Goal: Information Seeking & Learning: Learn about a topic

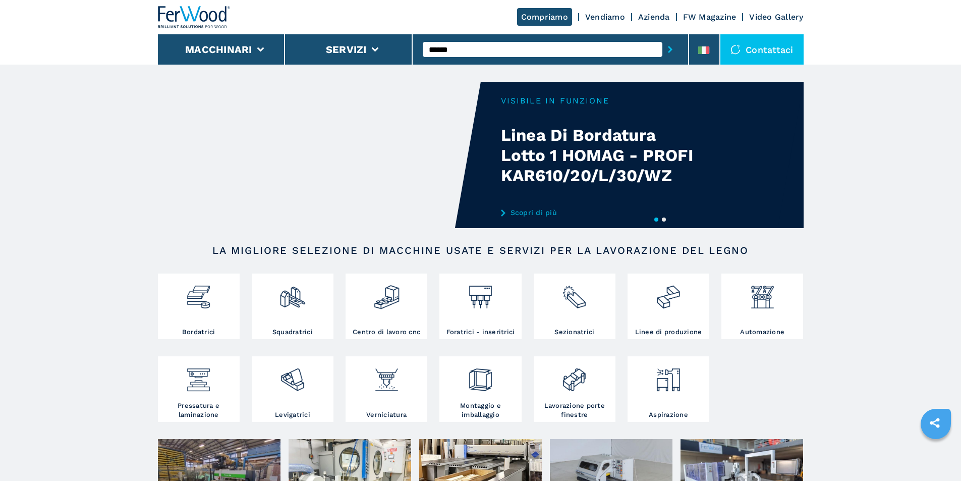
type input "******"
click at [662, 38] on button "submit-button" at bounding box center [670, 49] width 16 height 23
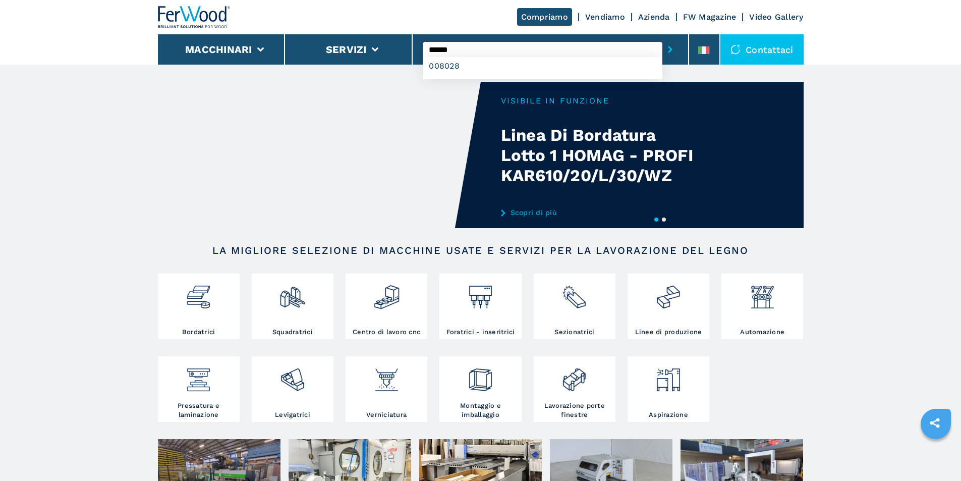
click at [662, 38] on button "submit-button" at bounding box center [670, 49] width 16 height 23
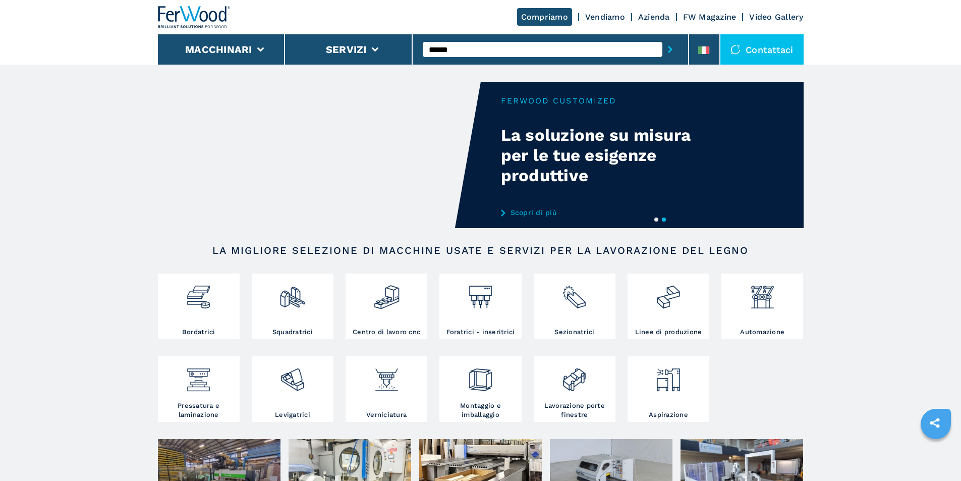
click at [662, 38] on button "submit-button" at bounding box center [670, 49] width 16 height 23
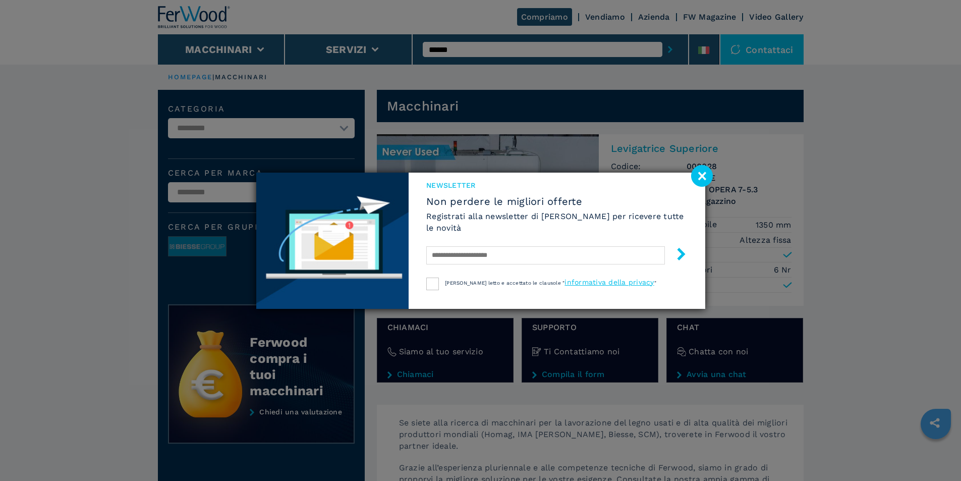
click at [701, 172] on image at bounding box center [702, 176] width 22 height 22
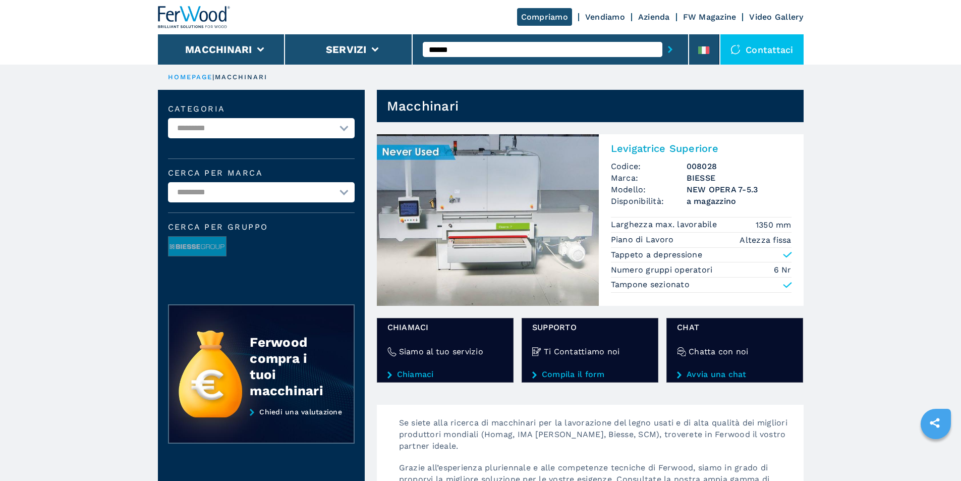
click at [521, 264] on img at bounding box center [488, 219] width 222 height 171
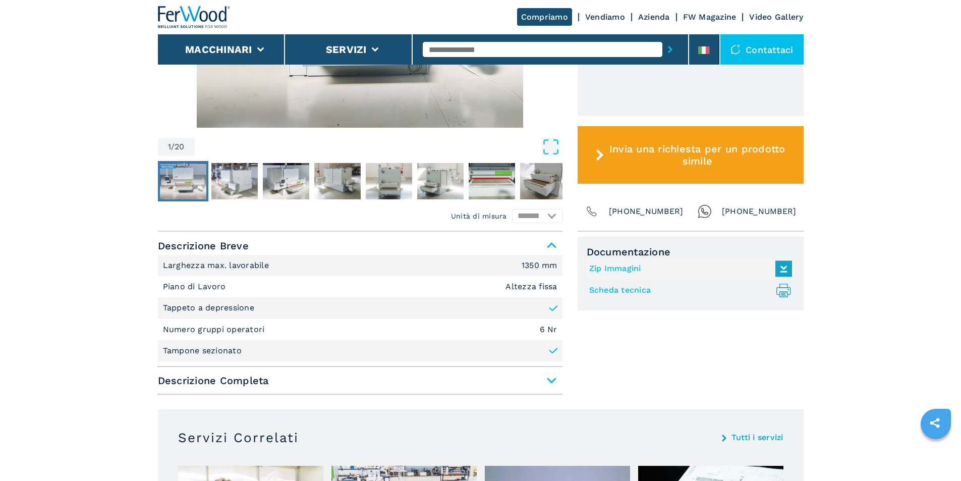
scroll to position [504, 0]
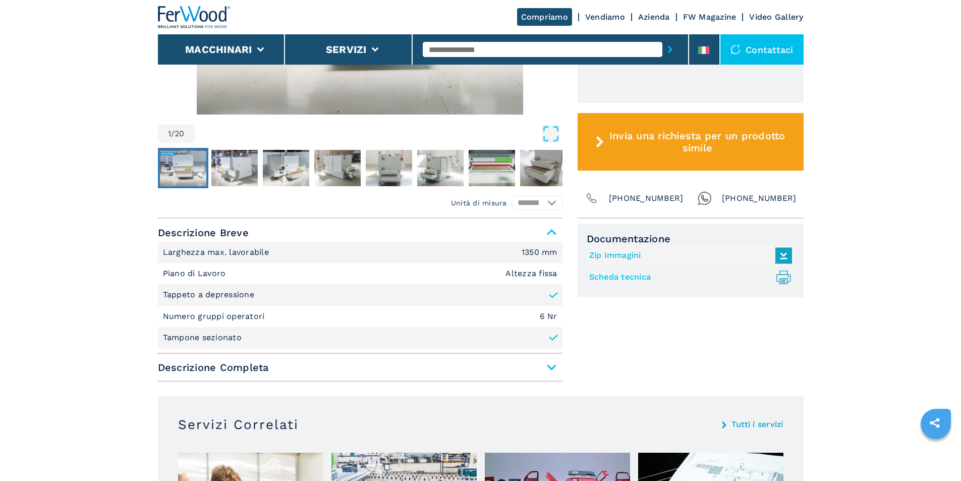
click at [550, 371] on span "Descrizione Completa" at bounding box center [360, 367] width 405 height 18
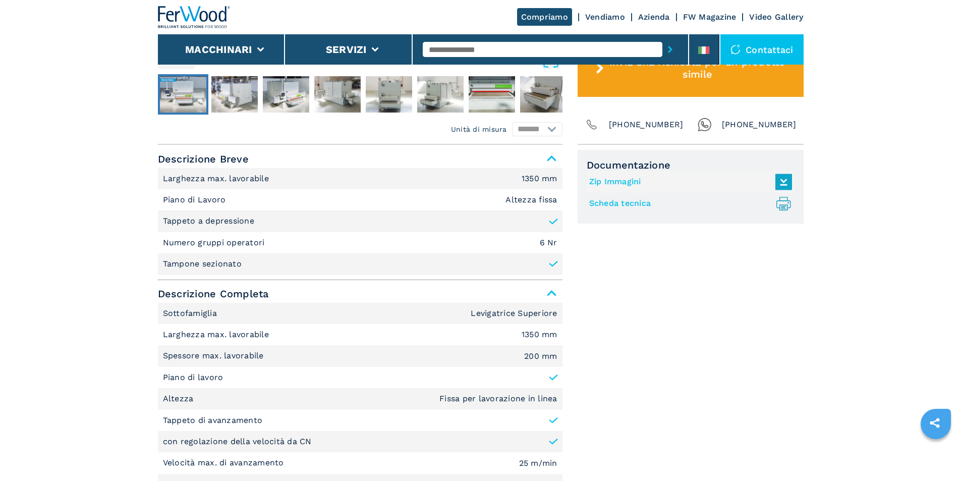
scroll to position [555, 0]
